Goal: Task Accomplishment & Management: Manage account settings

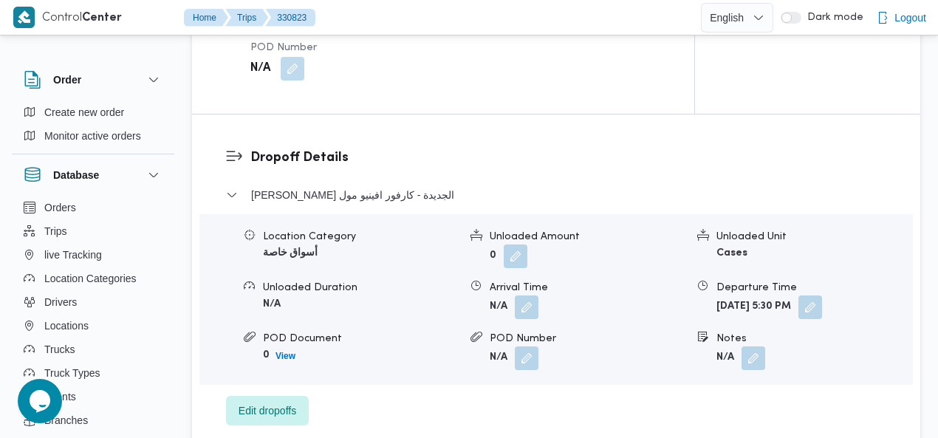
scroll to position [1388, 0]
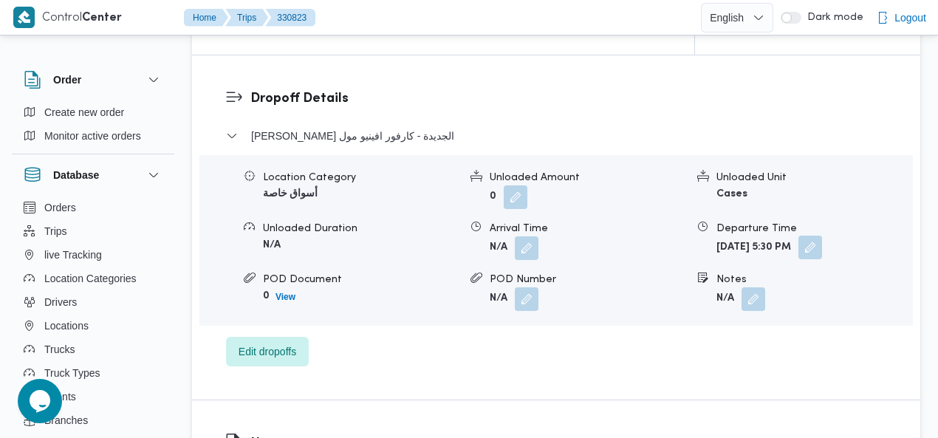
click at [822, 236] on button "button" at bounding box center [810, 248] width 24 height 24
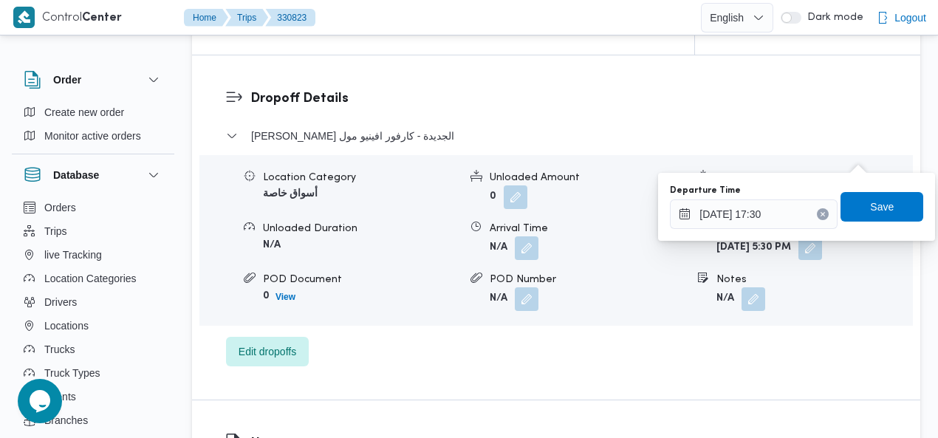
click at [818, 209] on button "Clear input" at bounding box center [823, 214] width 12 height 12
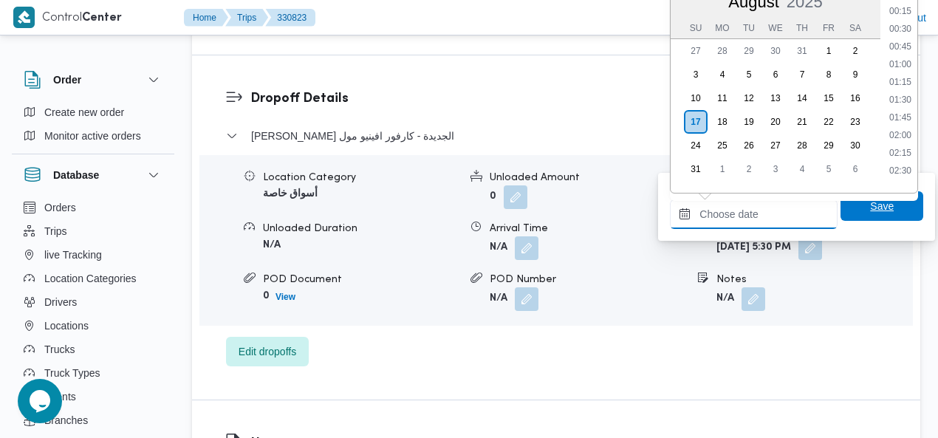
scroll to position [1506, 0]
click at [870, 205] on span "Save" at bounding box center [882, 206] width 24 height 18
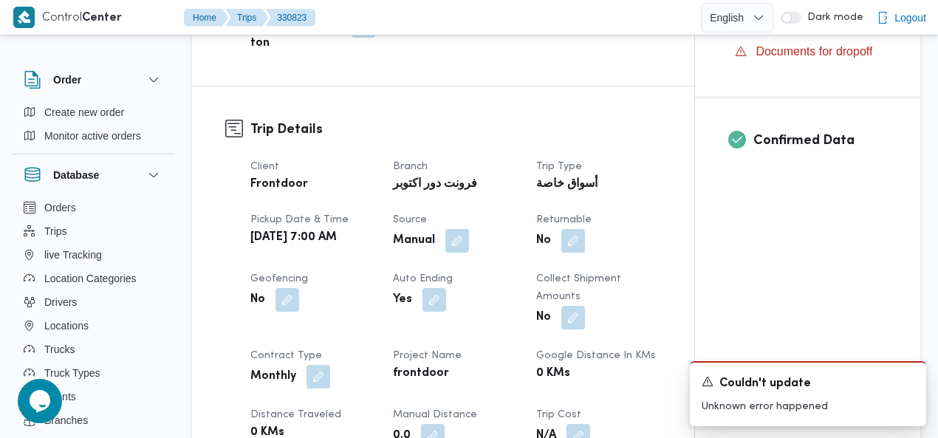
scroll to position [0, 0]
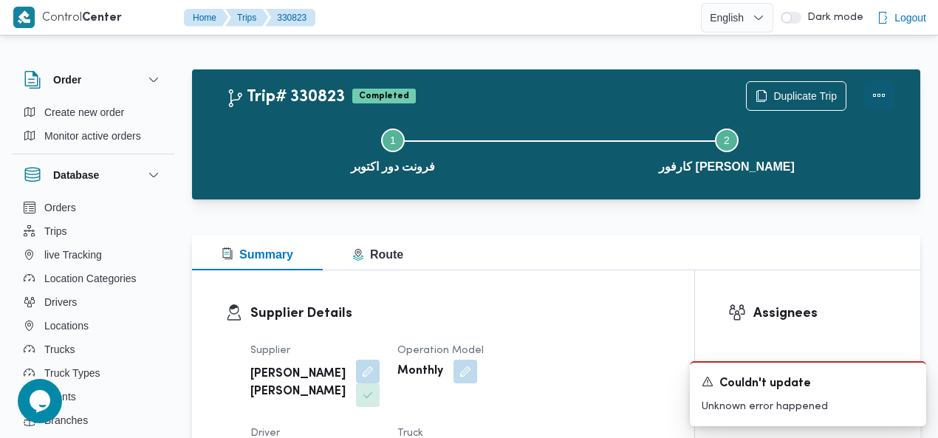
click at [873, 93] on button "Actions" at bounding box center [879, 95] width 30 height 30
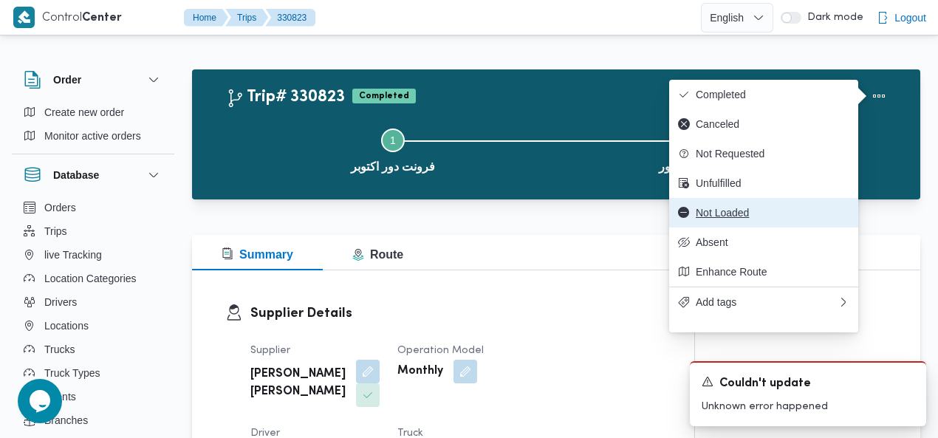
click at [740, 219] on span "Not Loaded" at bounding box center [773, 213] width 154 height 12
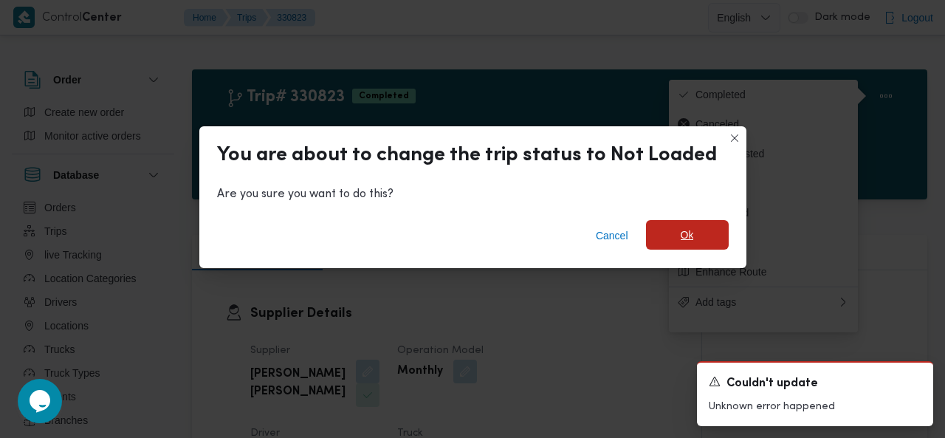
click at [657, 231] on span "Ok" at bounding box center [687, 235] width 83 height 30
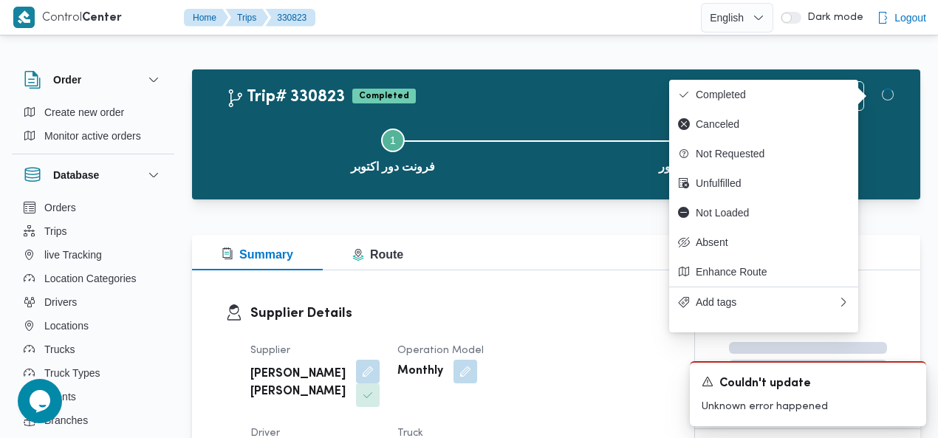
click at [576, 82] on div "Trip# 330823 Completed Duplicate Trip" at bounding box center [560, 96] width 668 height 30
